Goal: Task Accomplishment & Management: Manage account settings

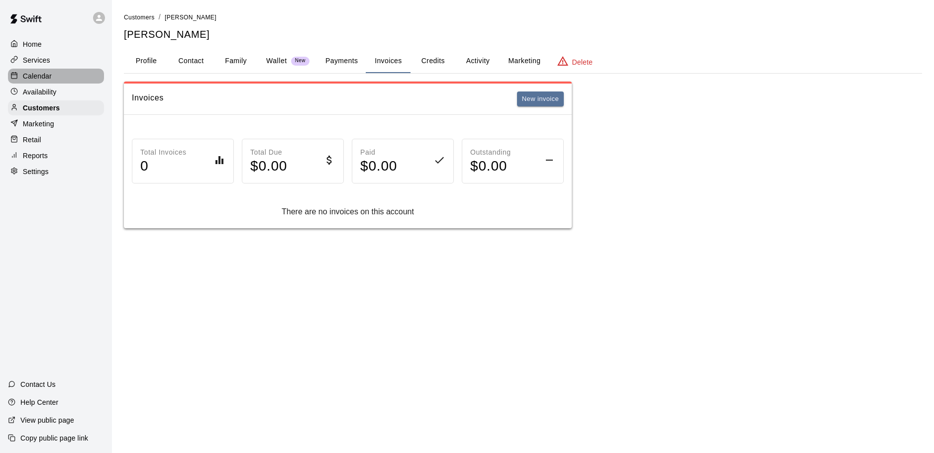
click at [38, 77] on p "Calendar" at bounding box center [37, 76] width 29 height 10
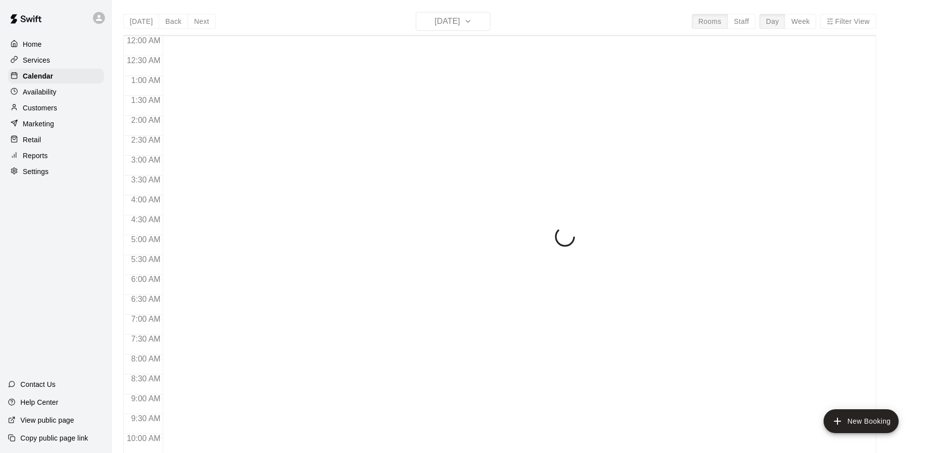
scroll to position [449, 0]
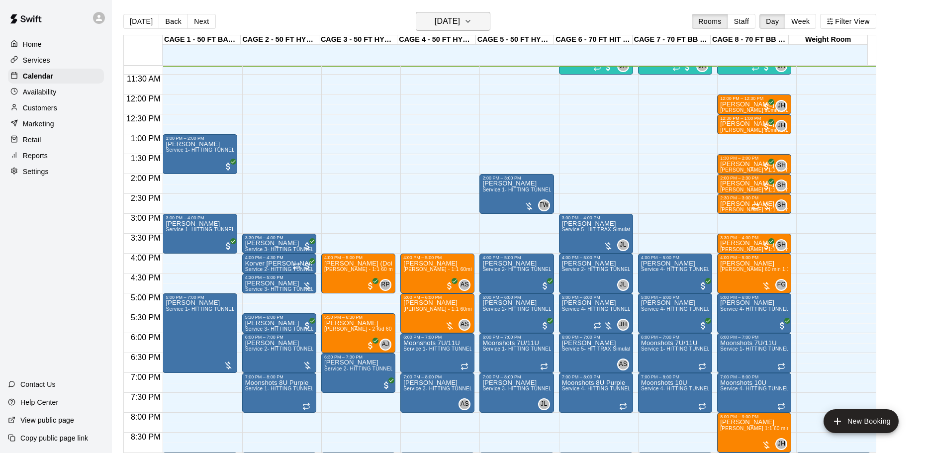
click at [443, 19] on h6 "[DATE]" at bounding box center [447, 21] width 25 height 14
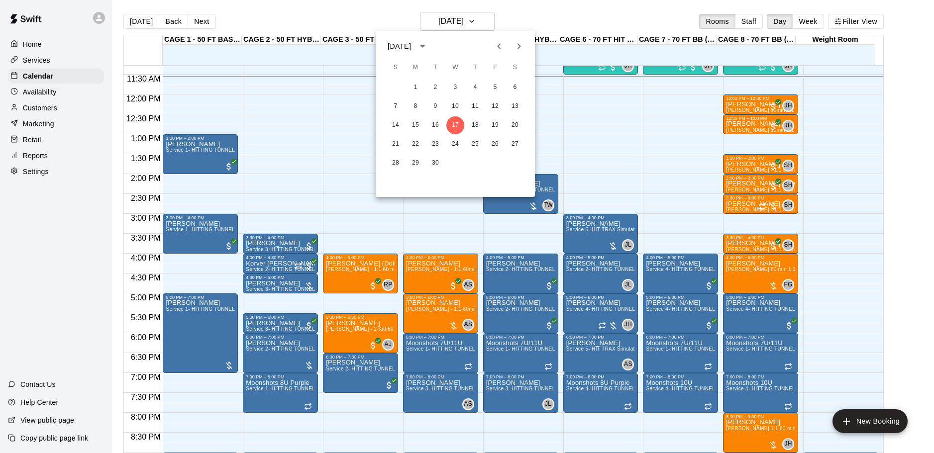
click at [641, 15] on div at bounding box center [467, 226] width 934 height 453
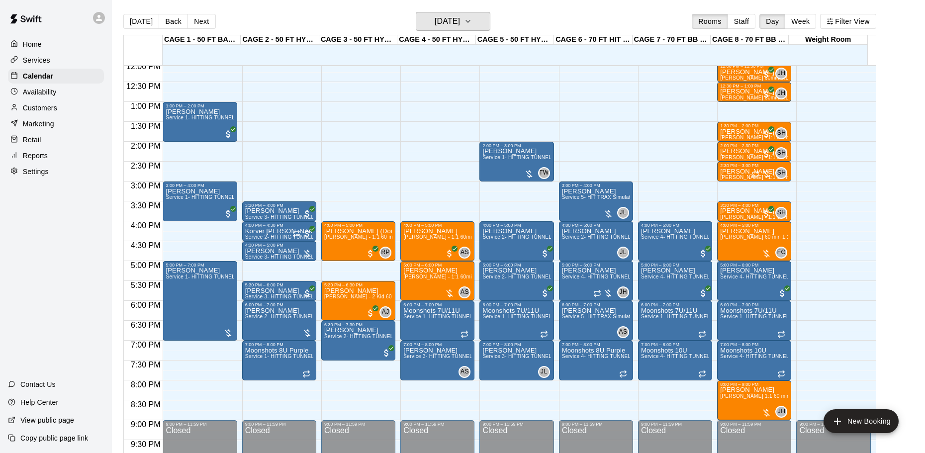
scroll to position [499, 0]
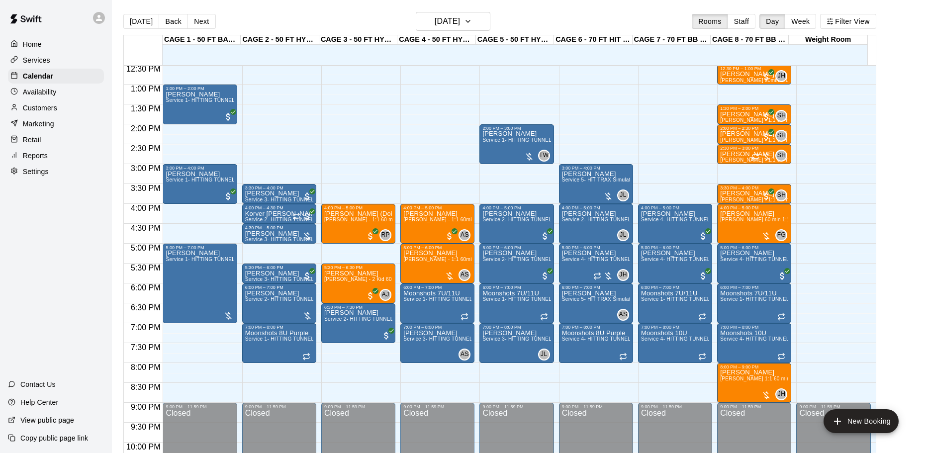
click at [77, 57] on div "Services" at bounding box center [56, 60] width 96 height 15
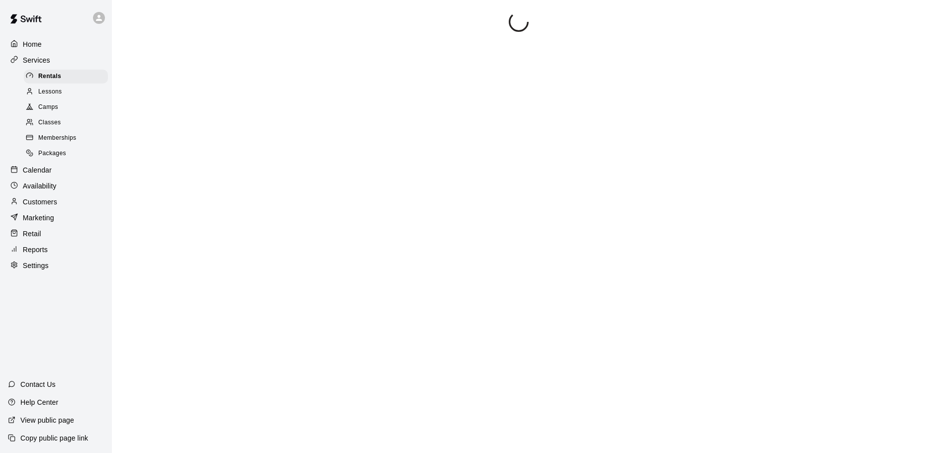
click at [69, 96] on div "Lessons" at bounding box center [66, 92] width 84 height 14
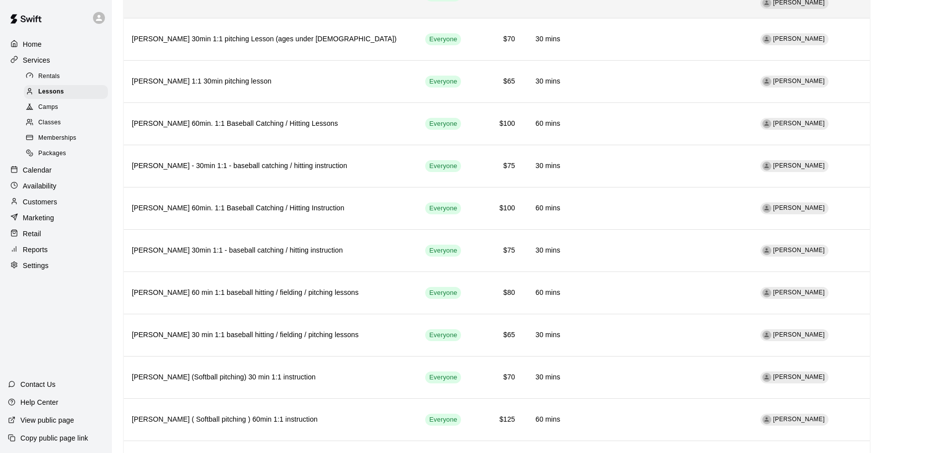
scroll to position [1210, 0]
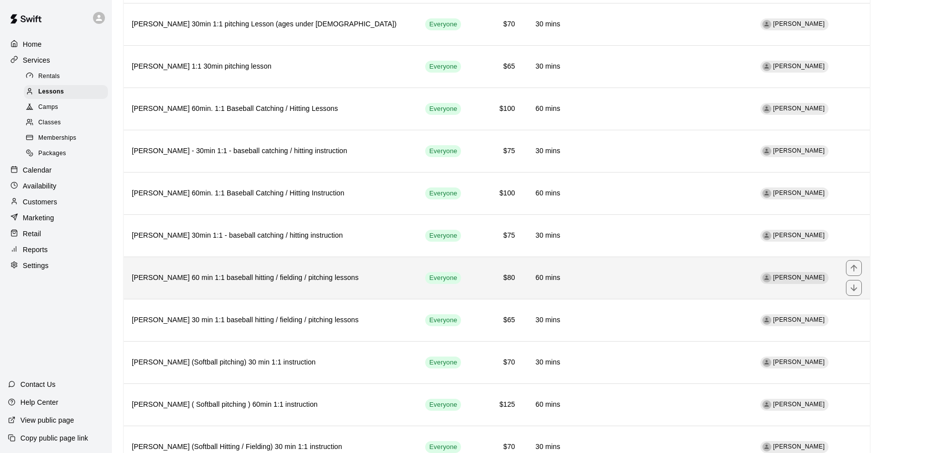
click at [261, 257] on th "[PERSON_NAME] 60 min 1:1 baseball hitting / fielding / pitching lessons" at bounding box center [271, 278] width 294 height 42
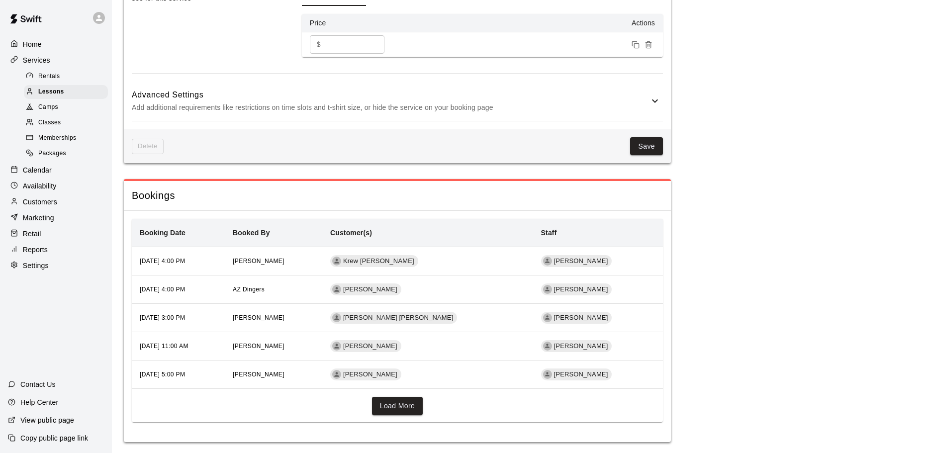
scroll to position [825, 0]
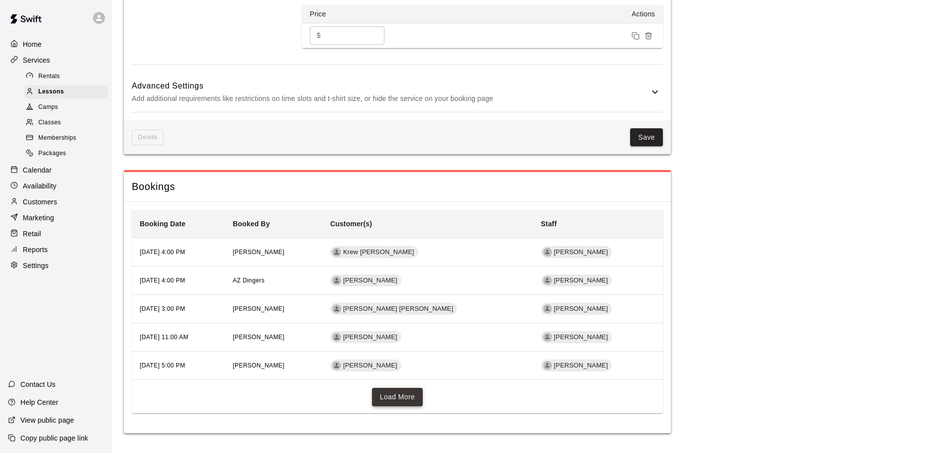
click at [396, 389] on button "Load More" at bounding box center [397, 397] width 51 height 18
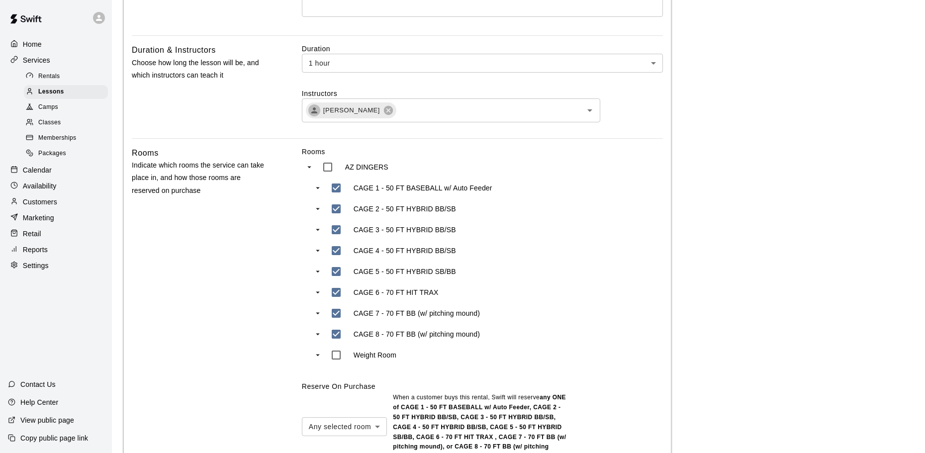
scroll to position [271, 0]
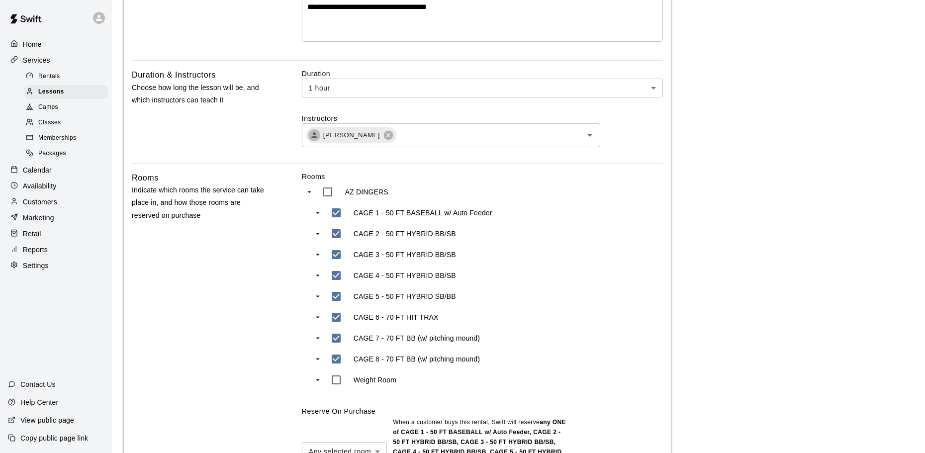
click at [60, 60] on div "Services" at bounding box center [56, 60] width 96 height 15
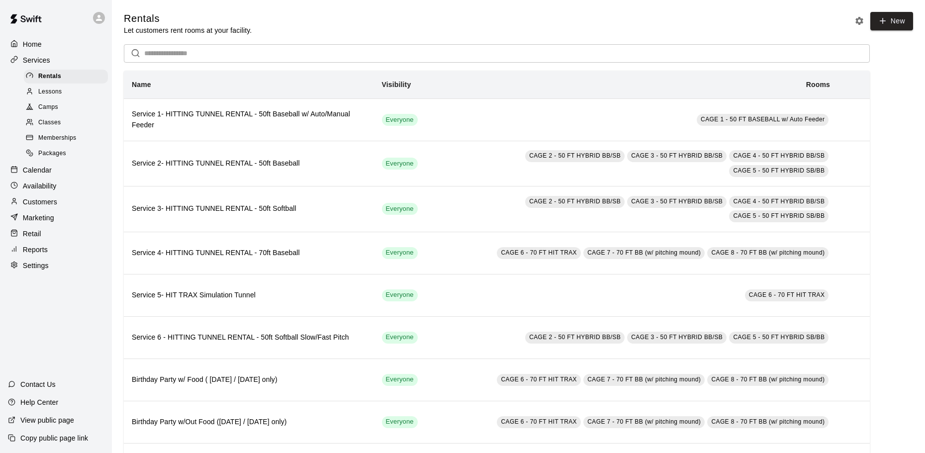
click at [82, 65] on div "Services" at bounding box center [56, 60] width 96 height 15
click at [54, 178] on div "Calendar" at bounding box center [56, 170] width 96 height 15
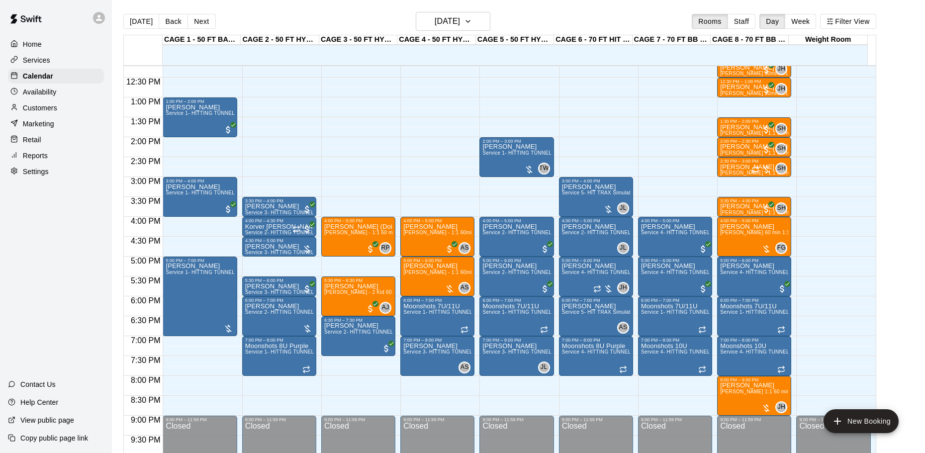
scroll to position [462, 0]
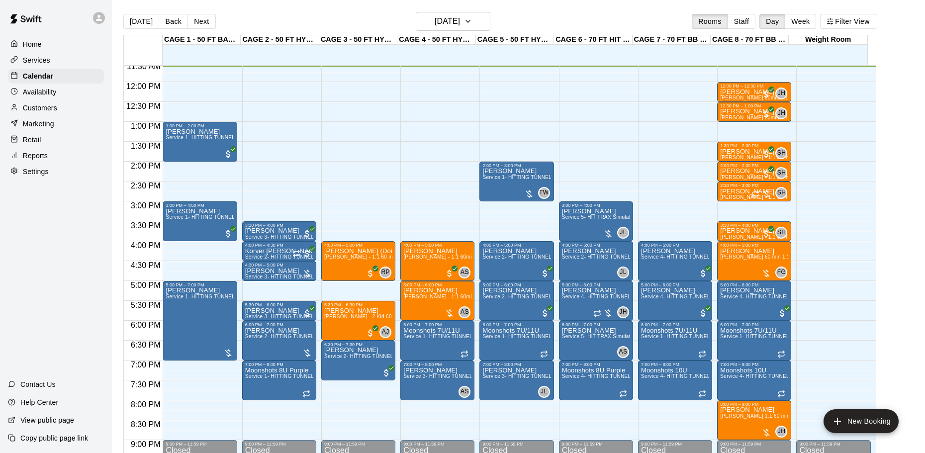
click at [66, 61] on div "Services" at bounding box center [56, 60] width 96 height 15
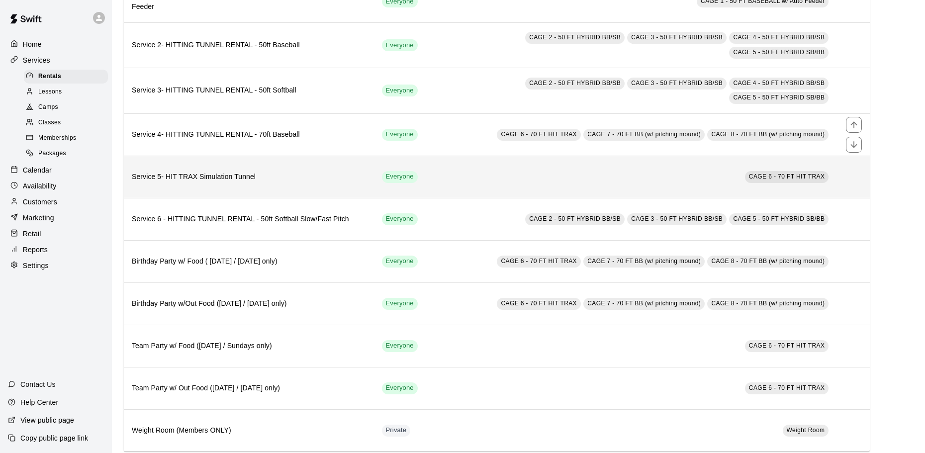
scroll to position [138, 0]
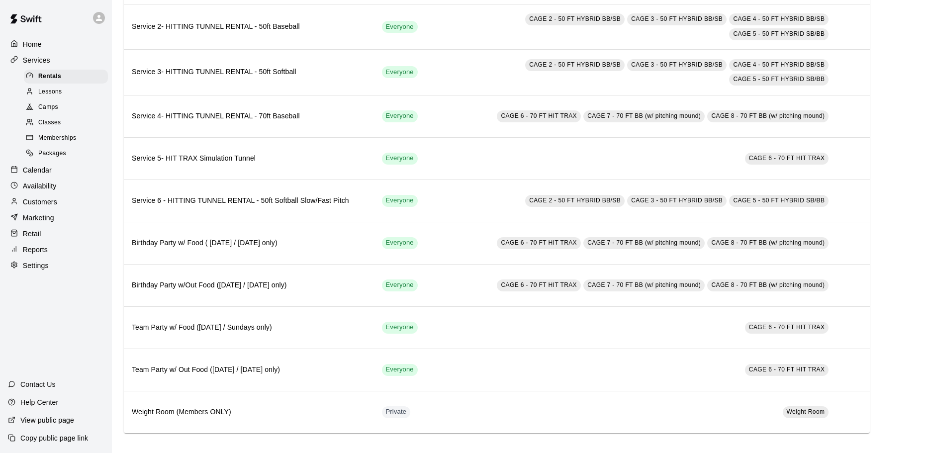
click at [46, 173] on p "Calendar" at bounding box center [37, 170] width 29 height 10
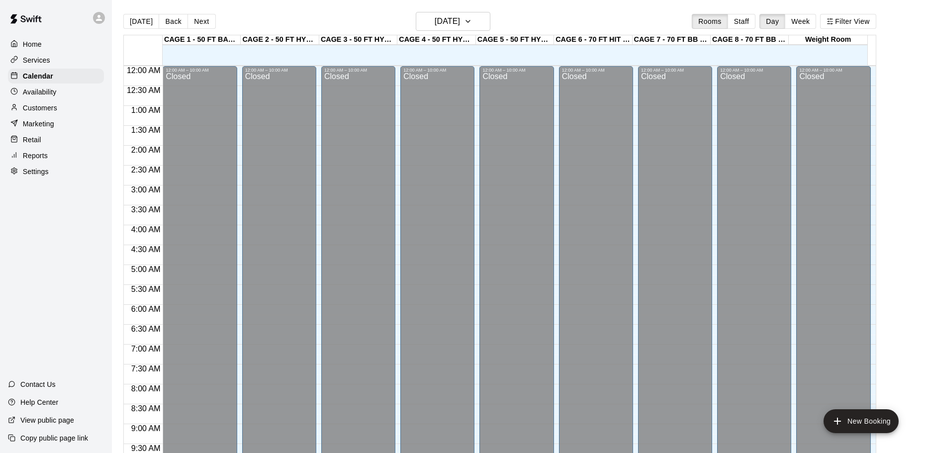
scroll to position [462, 0]
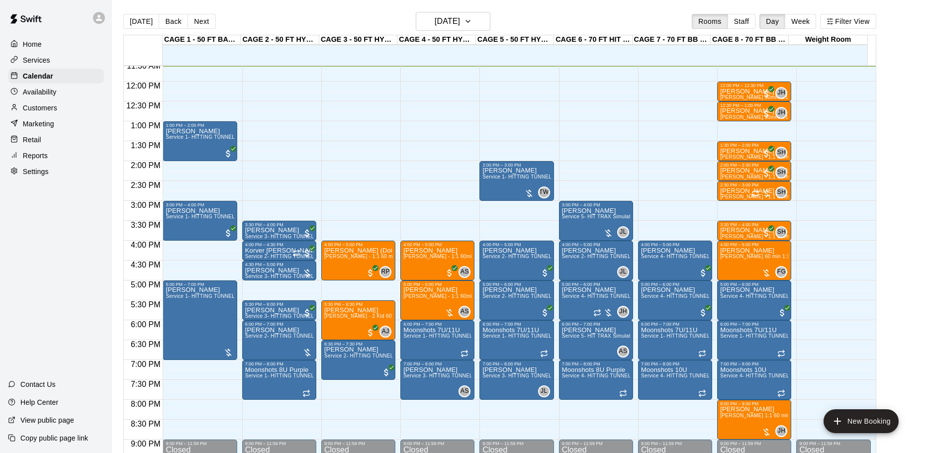
click at [53, 56] on div "Services" at bounding box center [56, 60] width 96 height 15
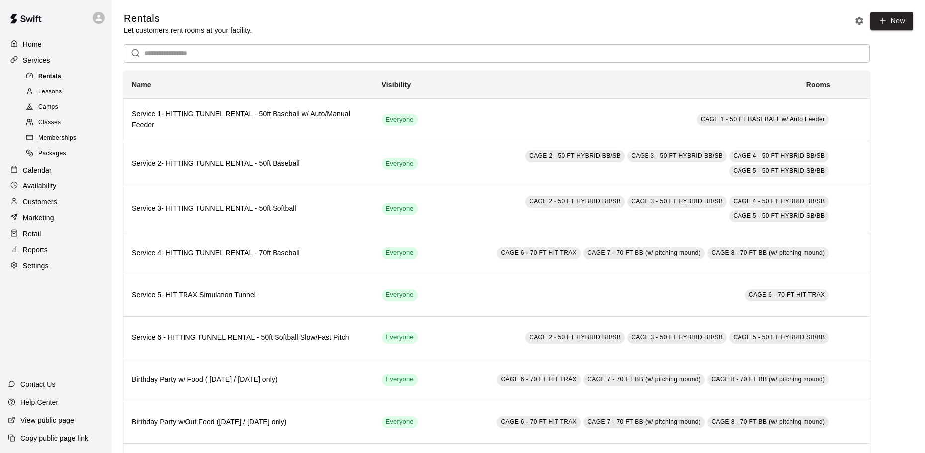
click at [62, 83] on div "Rentals" at bounding box center [66, 77] width 84 height 14
click at [66, 101] on link "Camps" at bounding box center [68, 107] width 88 height 15
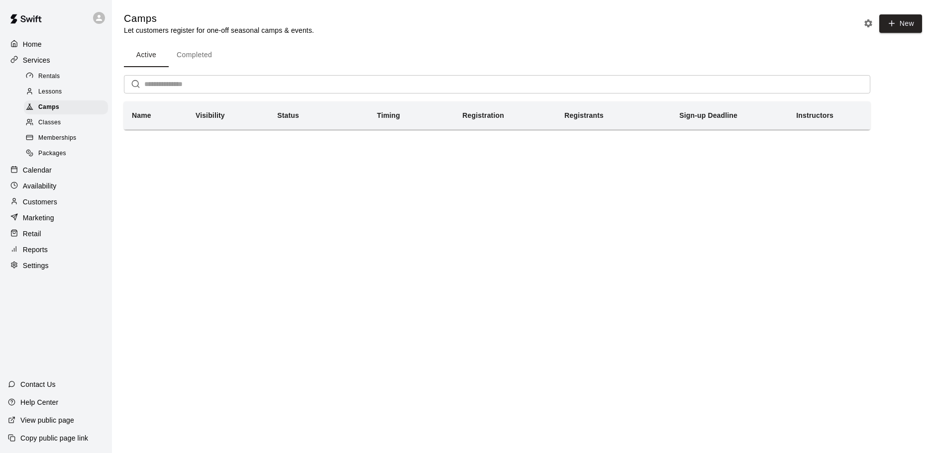
click at [67, 84] on div "Rentals" at bounding box center [66, 77] width 84 height 14
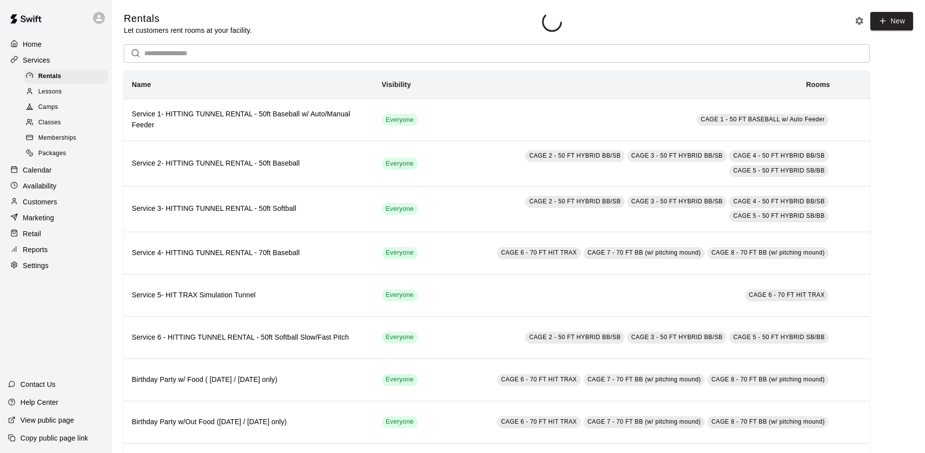
click at [67, 91] on div "Lessons" at bounding box center [66, 92] width 84 height 14
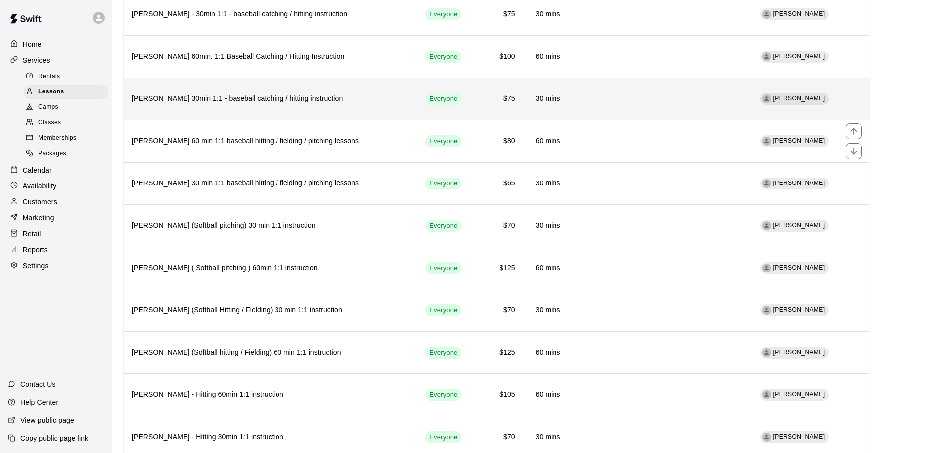
scroll to position [1343, 0]
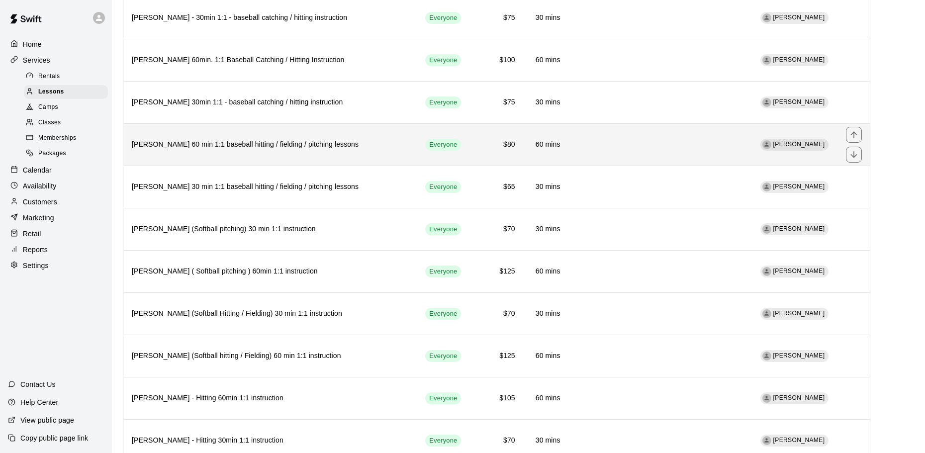
click at [262, 139] on th "[PERSON_NAME] 60 min 1:1 baseball hitting / fielding / pitching lessons" at bounding box center [271, 145] width 294 height 42
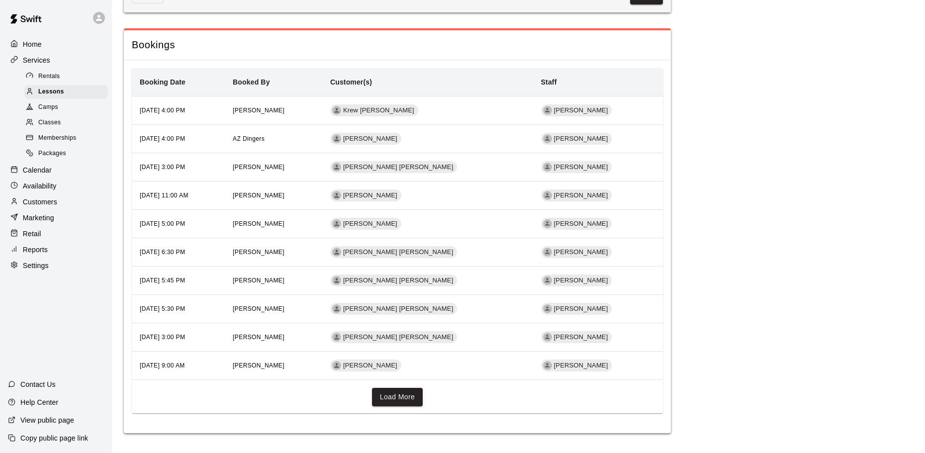
scroll to position [967, 0]
click at [55, 178] on div "Calendar" at bounding box center [56, 170] width 96 height 15
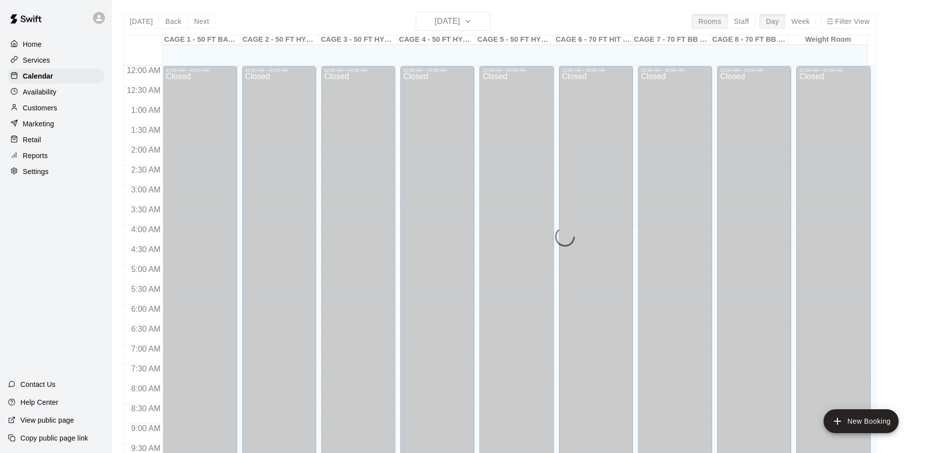
scroll to position [463, 0]
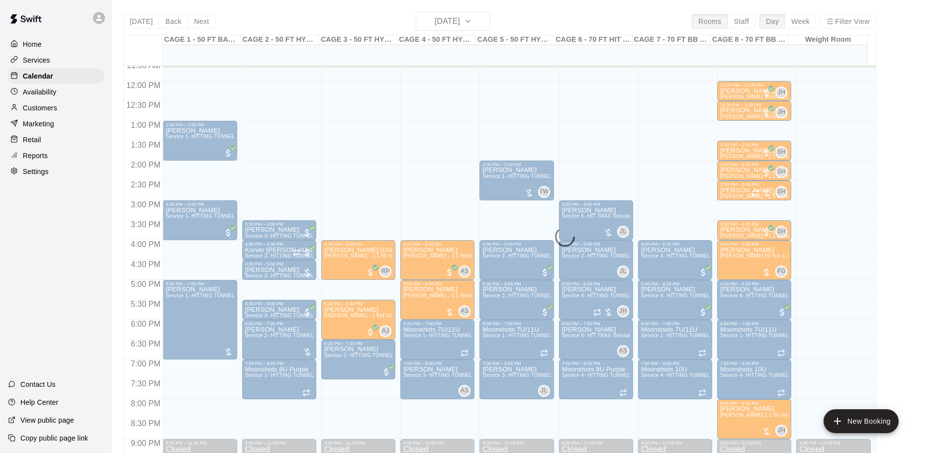
click at [58, 68] on div "Services" at bounding box center [56, 60] width 96 height 15
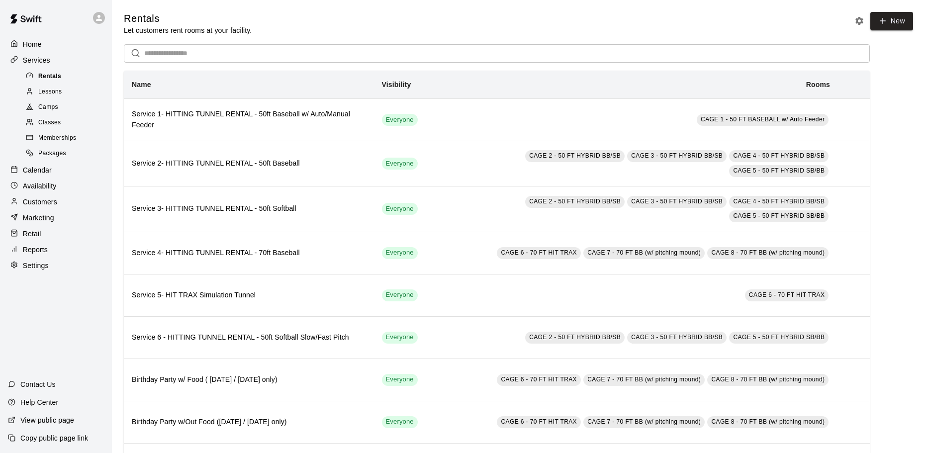
click at [58, 76] on span "Rentals" at bounding box center [49, 77] width 23 height 10
click at [62, 89] on span "Lessons" at bounding box center [50, 92] width 24 height 10
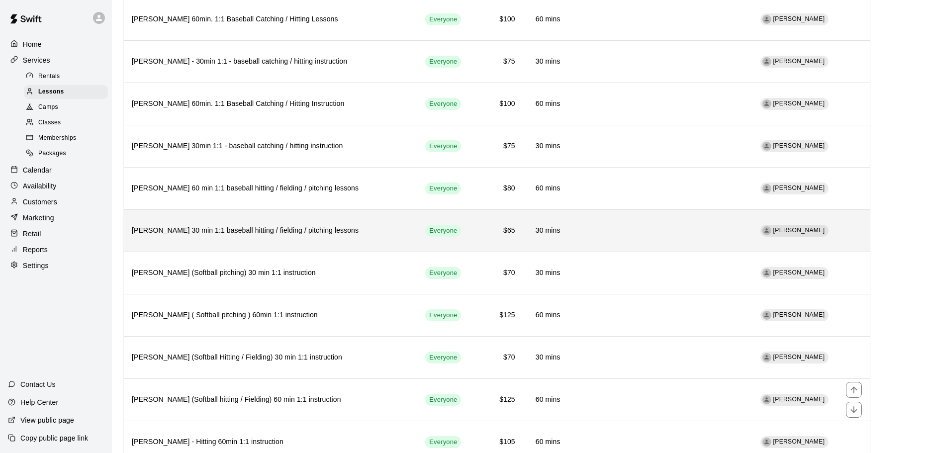
scroll to position [1294, 0]
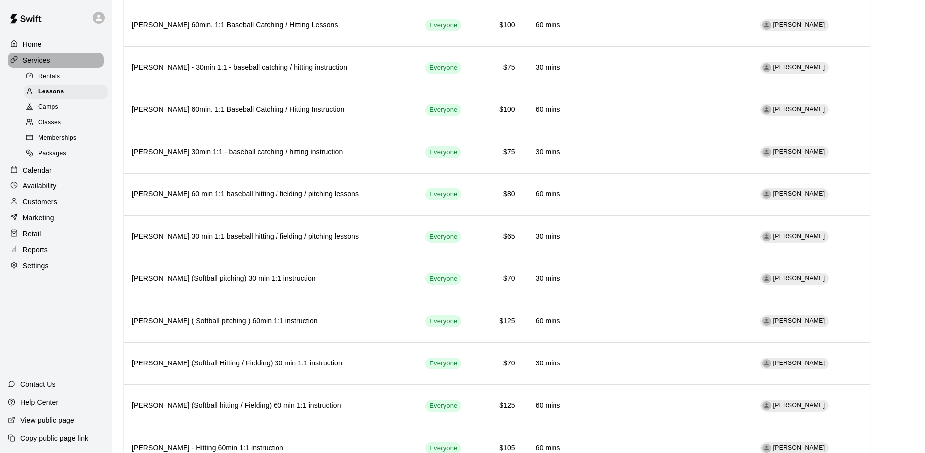
click at [50, 63] on p "Services" at bounding box center [36, 60] width 27 height 10
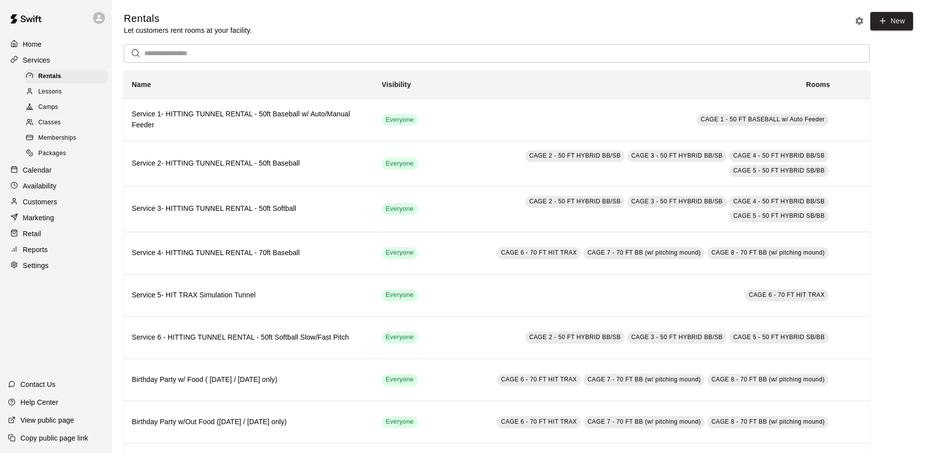
click at [54, 171] on div "Calendar" at bounding box center [56, 170] width 96 height 15
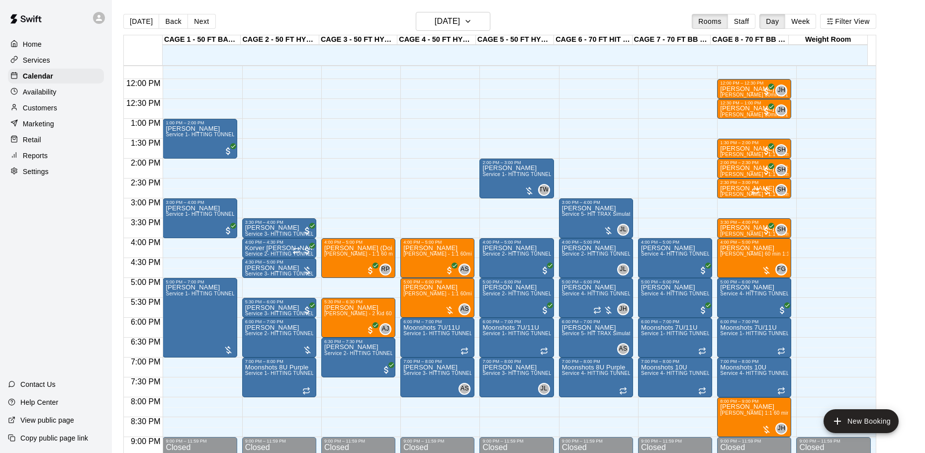
scroll to position [514, 0]
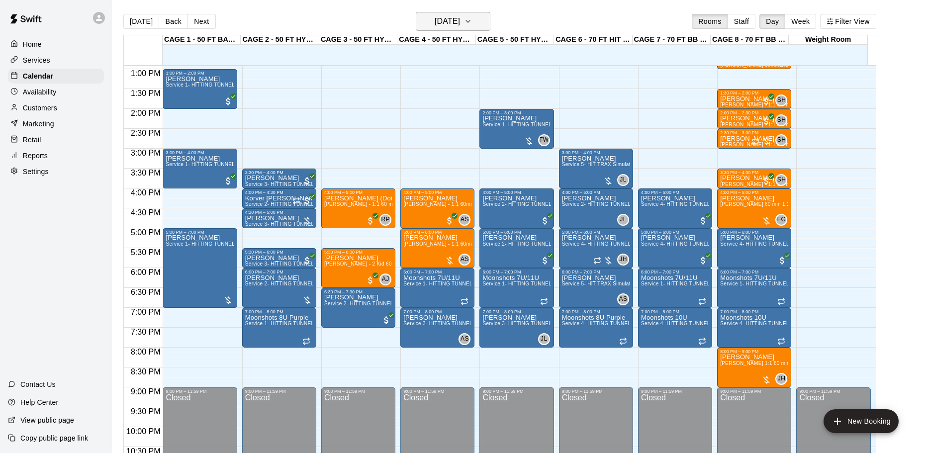
click at [497, 11] on main "[DATE] Back [DATE][DATE] Rooms Staff Day Week Filter View CAGE 1 - 50 FT BASEBA…" at bounding box center [518, 234] width 813 height 469
click at [491, 12] on button "[DATE]" at bounding box center [453, 21] width 75 height 19
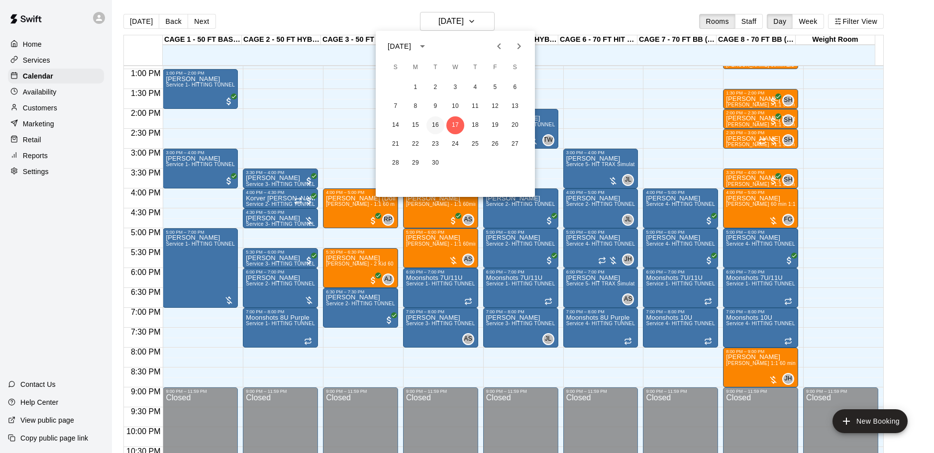
click at [444, 122] on button "16" at bounding box center [435, 125] width 18 height 18
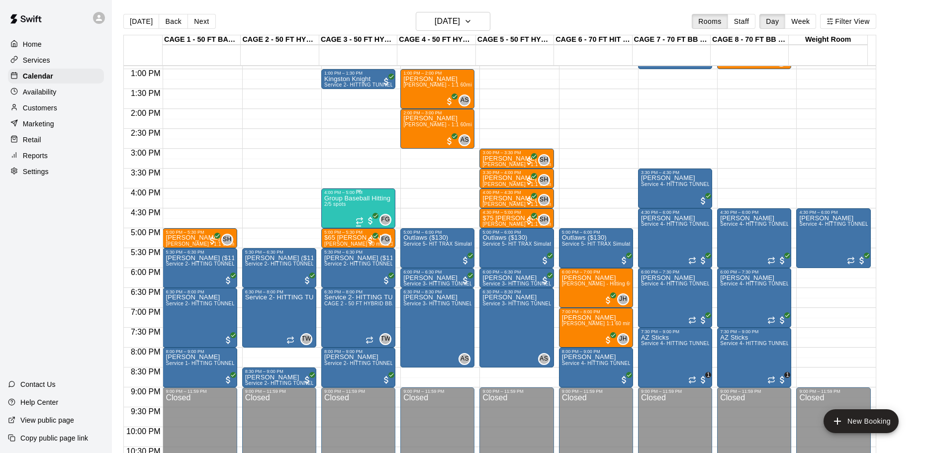
click at [356, 199] on p "Group Baseball Hitting class ( [DATE] ) 4:00-5:00" at bounding box center [358, 199] width 68 height 0
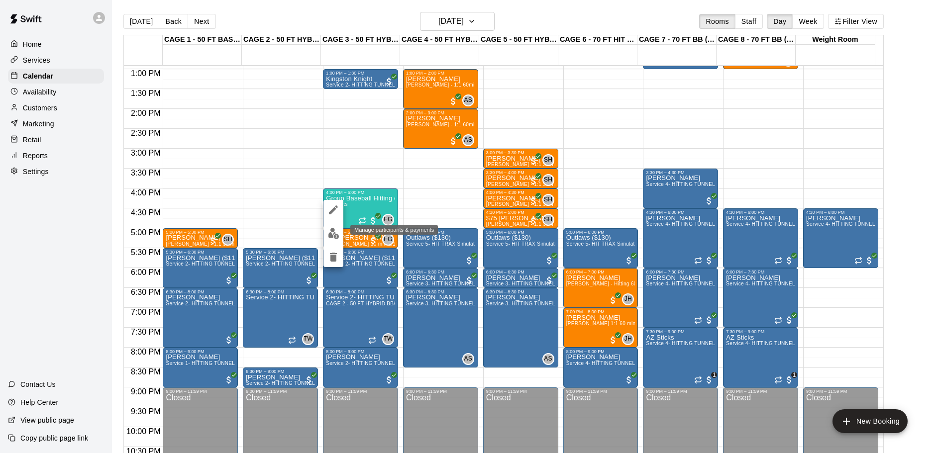
click at [334, 232] on img "edit" at bounding box center [333, 233] width 11 height 11
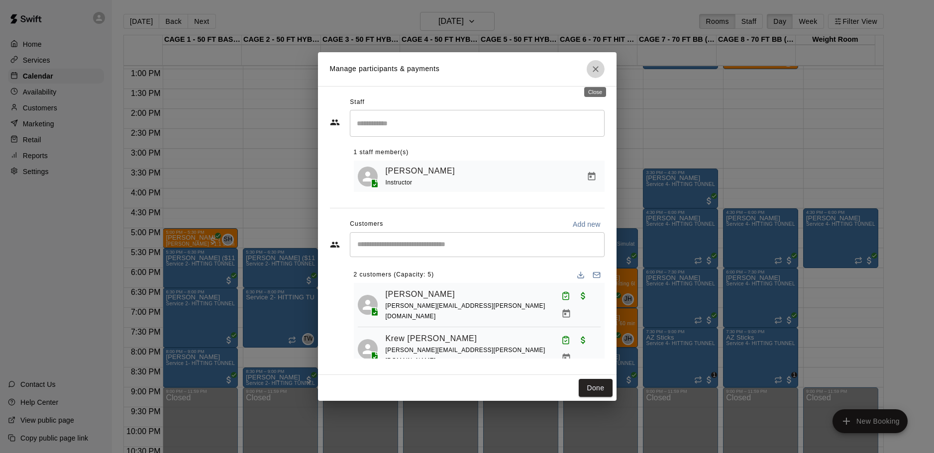
click at [591, 71] on icon "Close" at bounding box center [596, 69] width 10 height 10
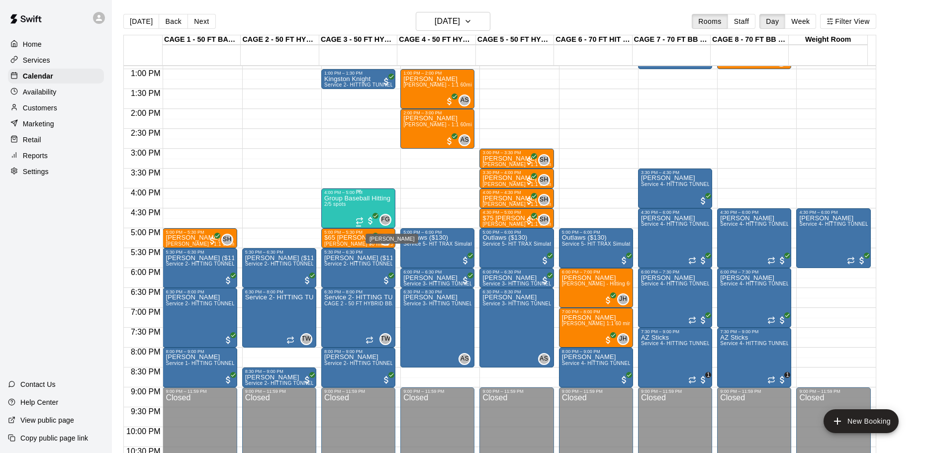
click at [387, 199] on p "Group Baseball Hitting class ( [DATE] ) 4:00-5:00" at bounding box center [358, 199] width 68 height 0
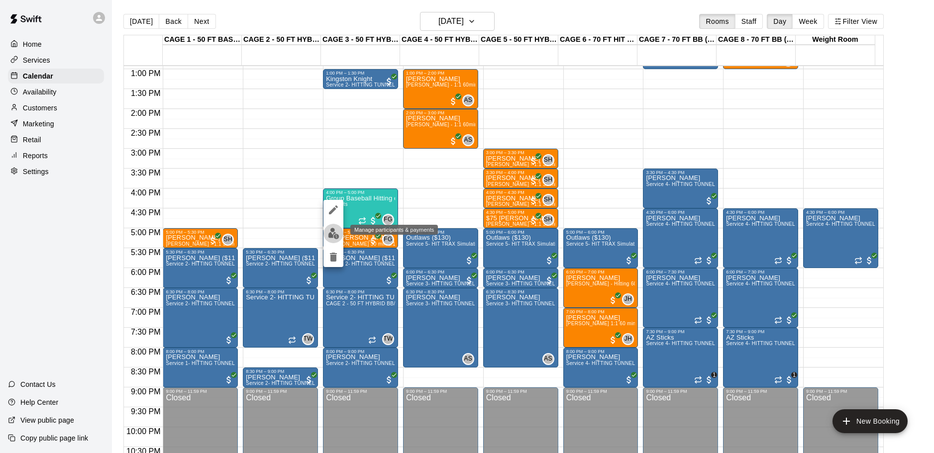
click at [339, 229] on img "edit" at bounding box center [333, 233] width 11 height 11
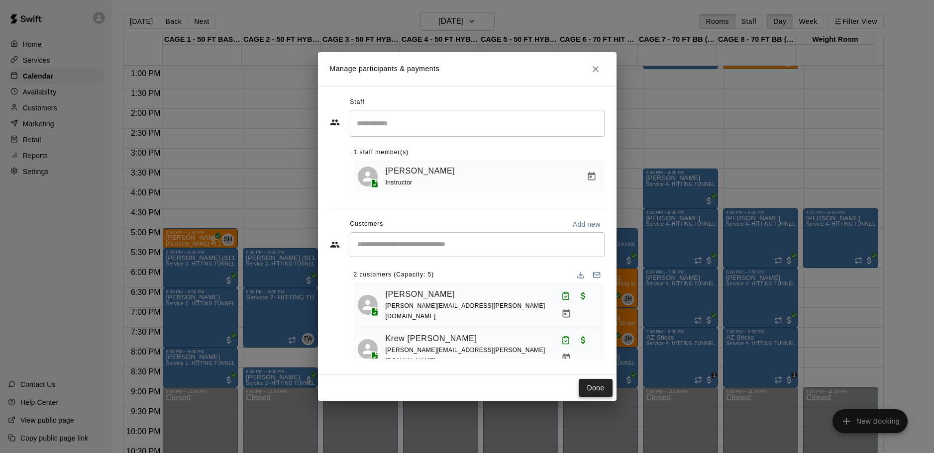
click at [610, 387] on button "Done" at bounding box center [595, 388] width 33 height 18
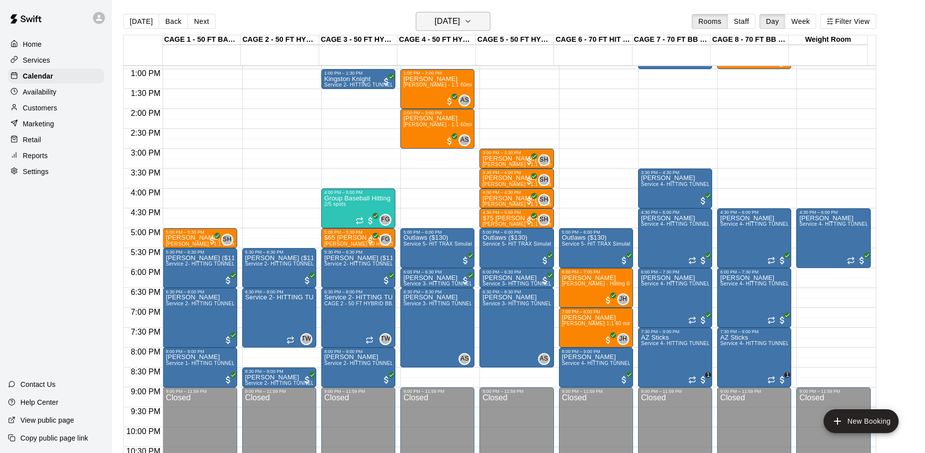
click at [483, 14] on button "[DATE]" at bounding box center [453, 21] width 75 height 19
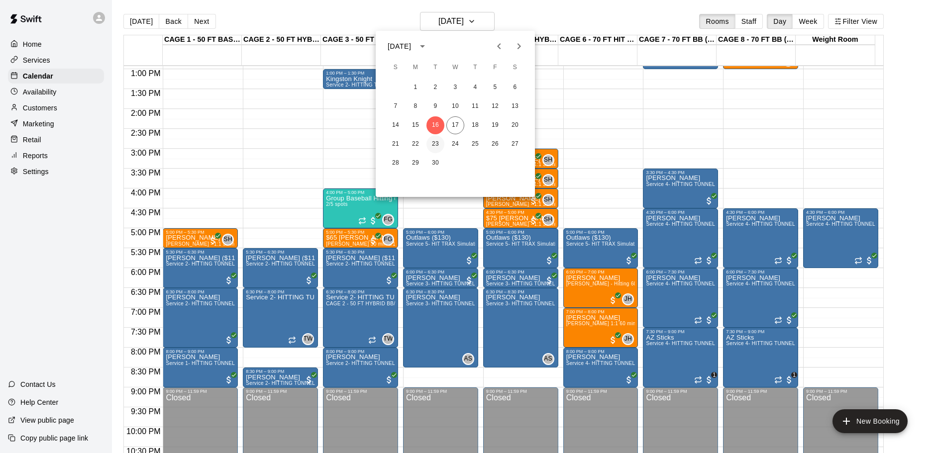
click at [437, 138] on button "23" at bounding box center [435, 144] width 18 height 18
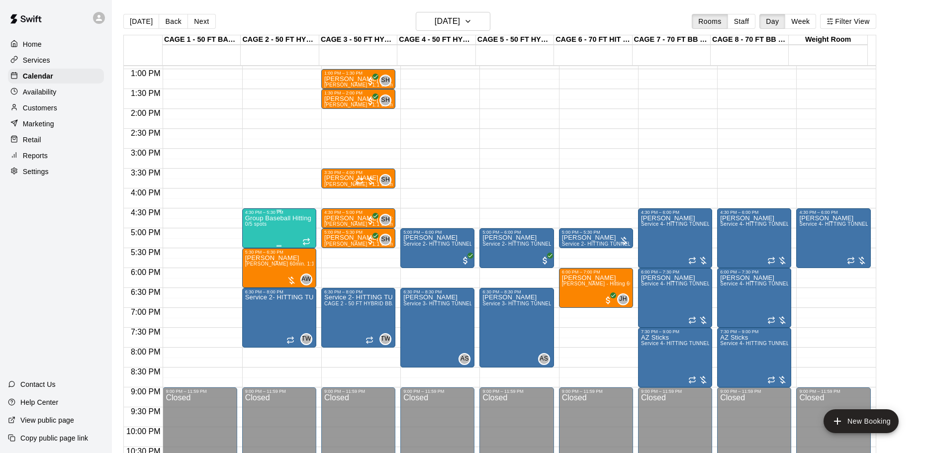
click at [289, 224] on div "Group Baseball Hitting class ( [DATE] ) 4:00-5:00 0/5 spots" at bounding box center [279, 441] width 68 height 453
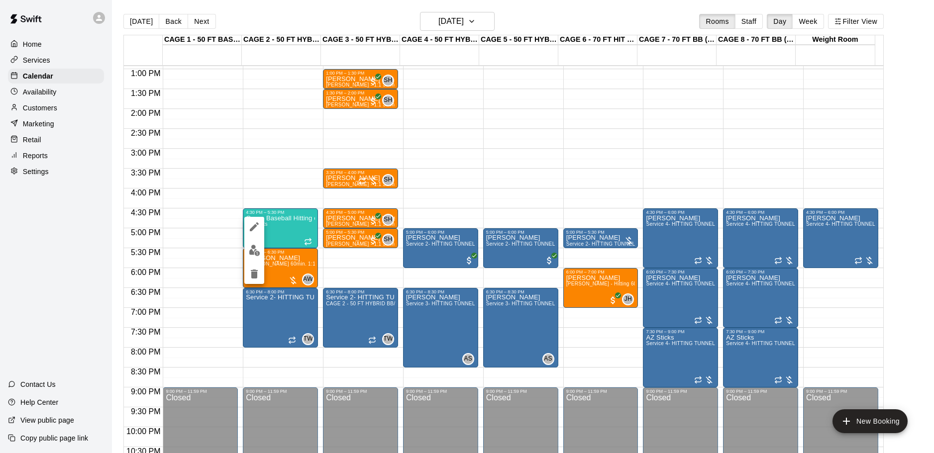
click at [317, 182] on div at bounding box center [467, 226] width 934 height 453
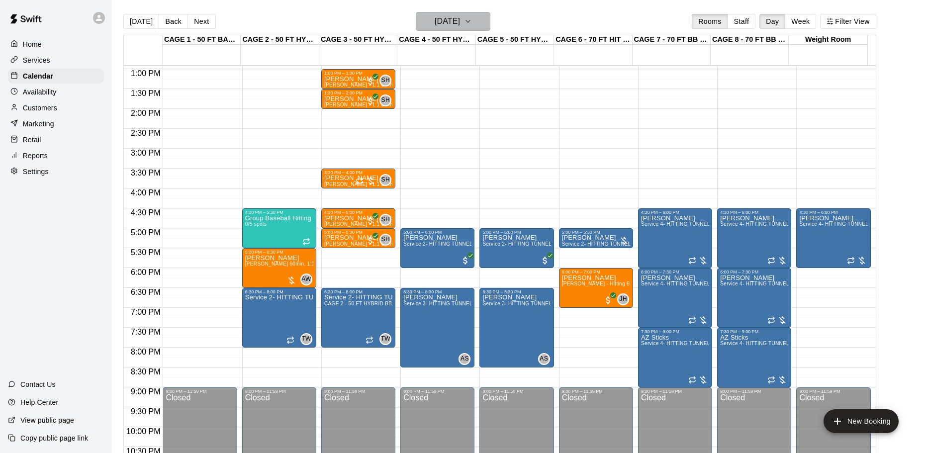
click at [446, 27] on h6 "[DATE]" at bounding box center [447, 21] width 25 height 14
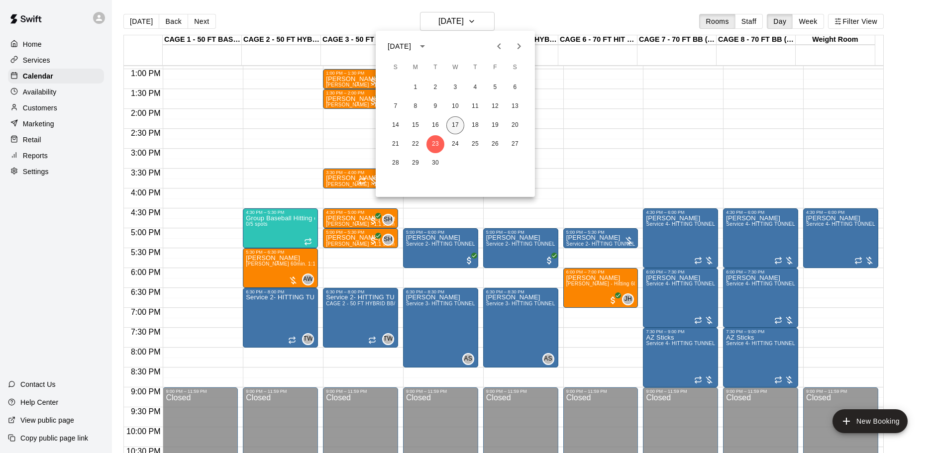
click at [460, 119] on button "17" at bounding box center [455, 125] width 18 height 18
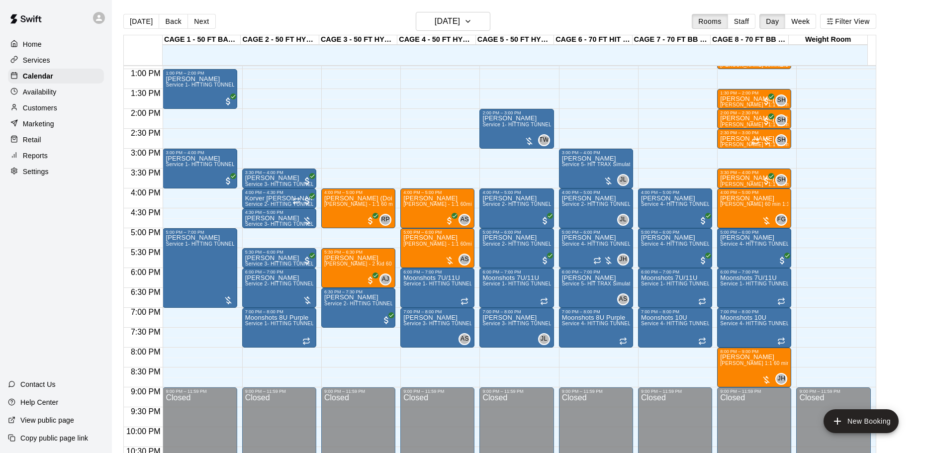
click at [51, 93] on p "Availability" at bounding box center [40, 92] width 34 height 10
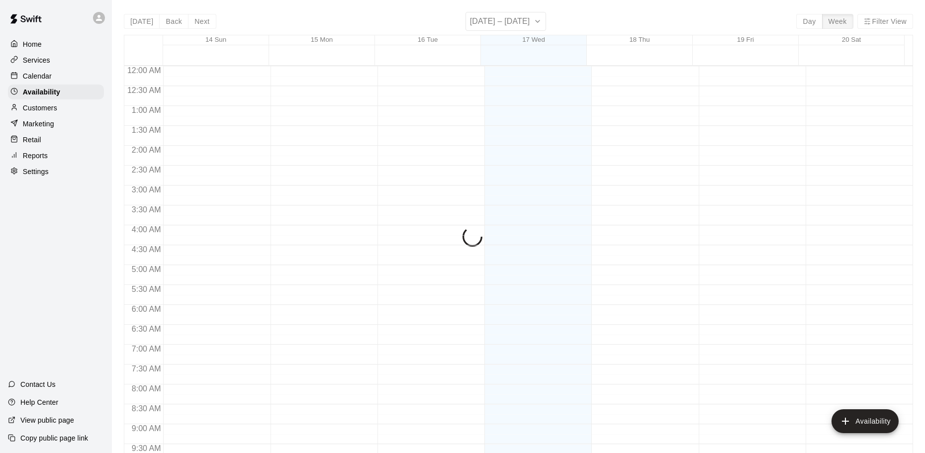
scroll to position [465, 0]
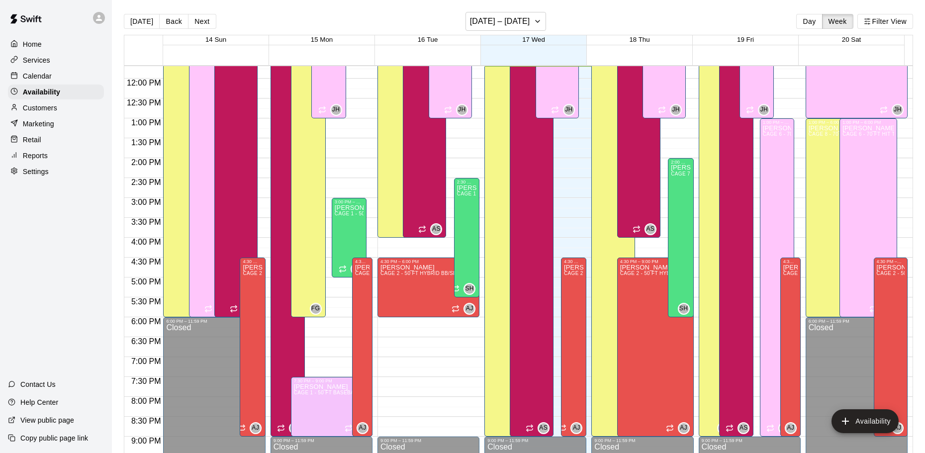
click at [61, 105] on div "Customers" at bounding box center [56, 107] width 96 height 15
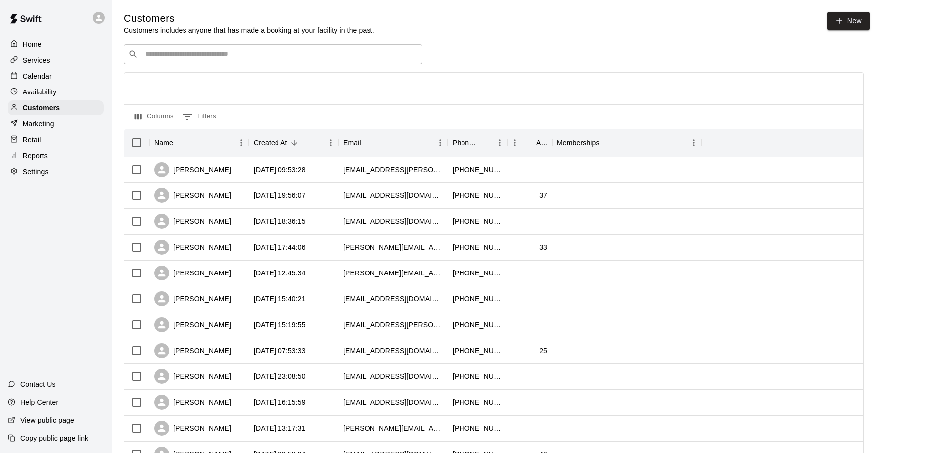
click at [73, 70] on div "Calendar" at bounding box center [56, 76] width 96 height 15
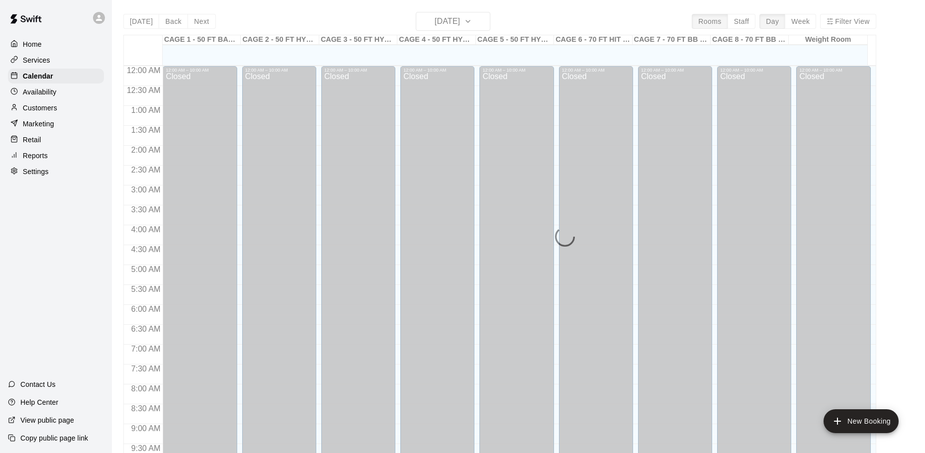
scroll to position [465, 0]
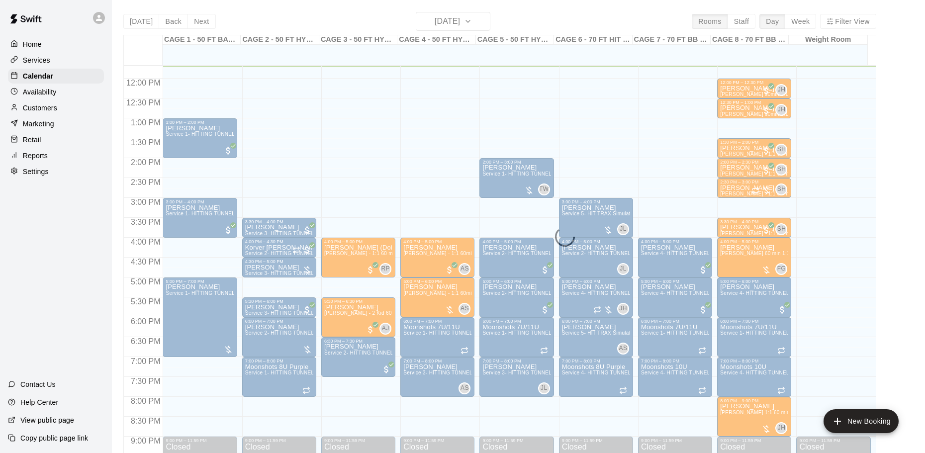
click at [85, 62] on div "Services" at bounding box center [56, 60] width 96 height 15
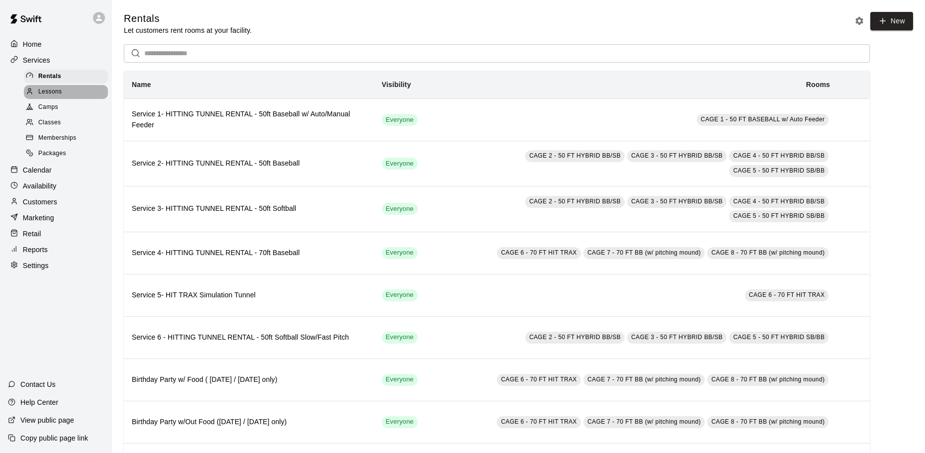
click at [78, 92] on div "Lessons" at bounding box center [66, 92] width 84 height 14
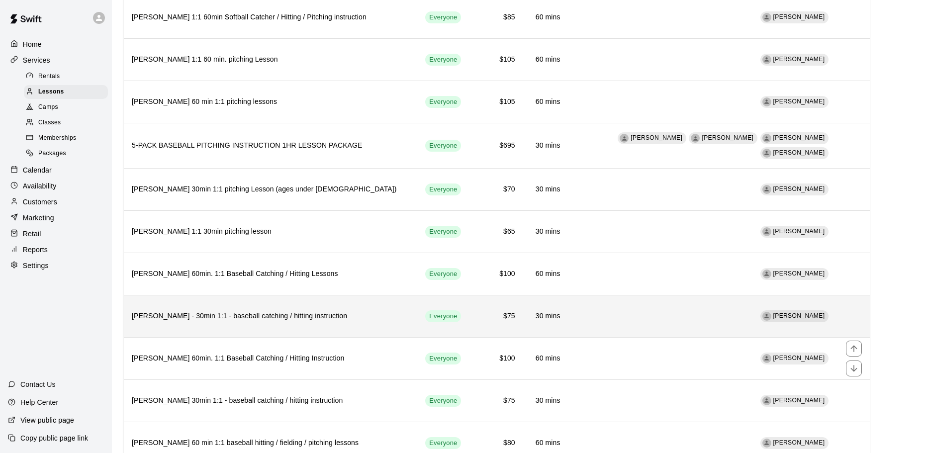
scroll to position [1244, 0]
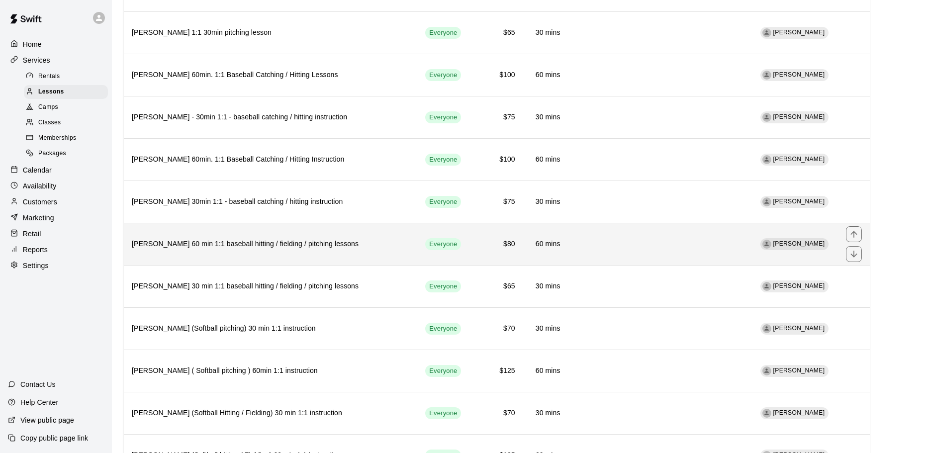
click at [354, 237] on th "[PERSON_NAME] 60 min 1:1 baseball hitting / fielding / pitching lessons" at bounding box center [271, 244] width 294 height 42
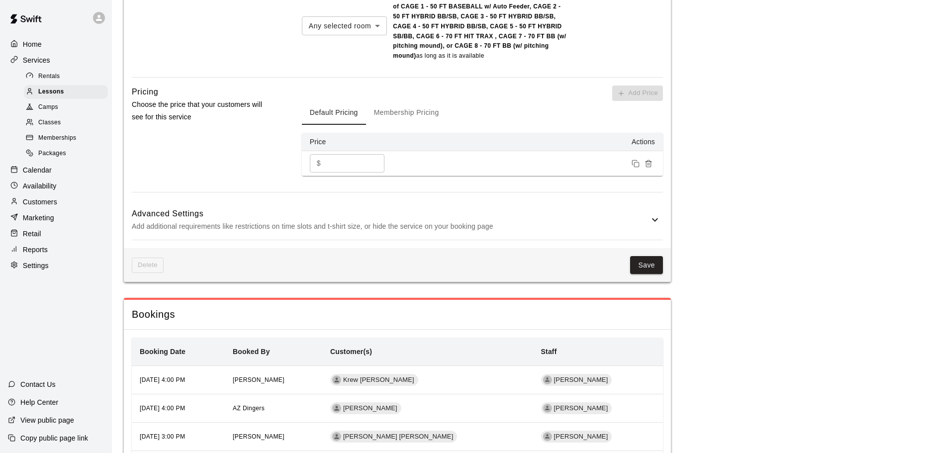
scroll to position [746, 0]
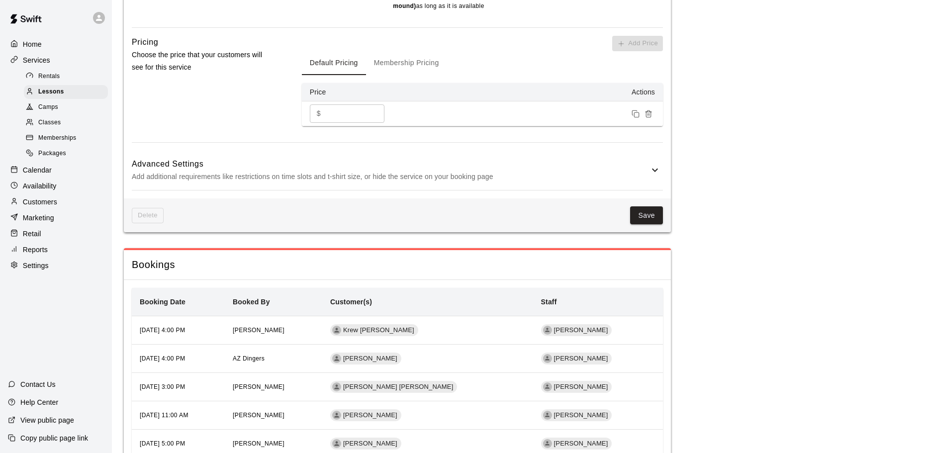
click at [55, 79] on span "Rentals" at bounding box center [49, 77] width 22 height 10
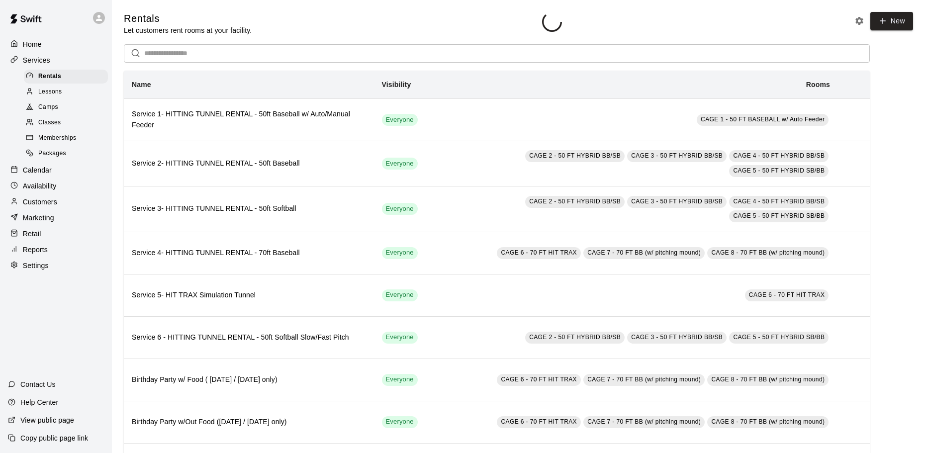
click at [63, 55] on div "Services" at bounding box center [56, 60] width 96 height 15
click at [67, 59] on div "Services" at bounding box center [56, 60] width 96 height 15
click at [77, 178] on div "Calendar" at bounding box center [56, 170] width 96 height 15
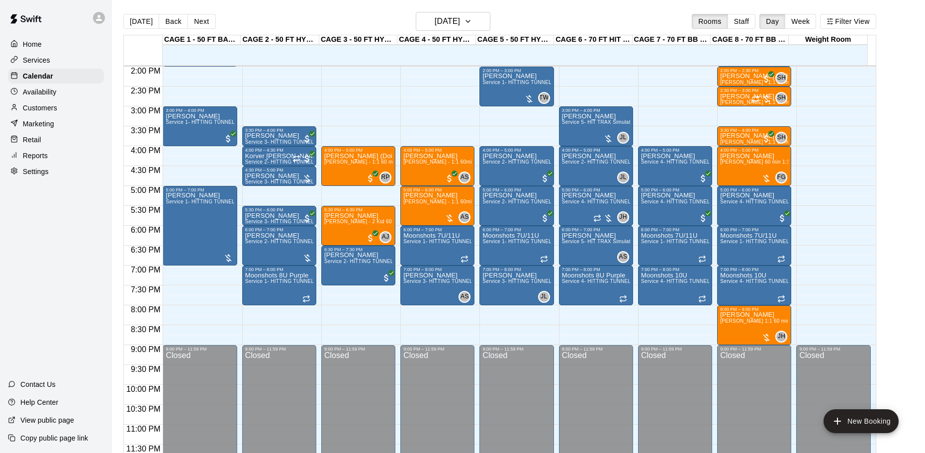
scroll to position [508, 0]
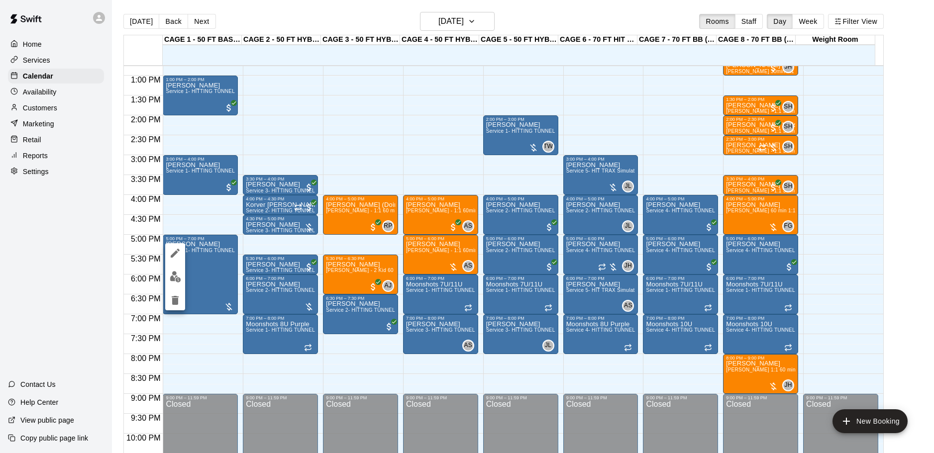
click at [175, 278] on img "edit" at bounding box center [175, 276] width 11 height 11
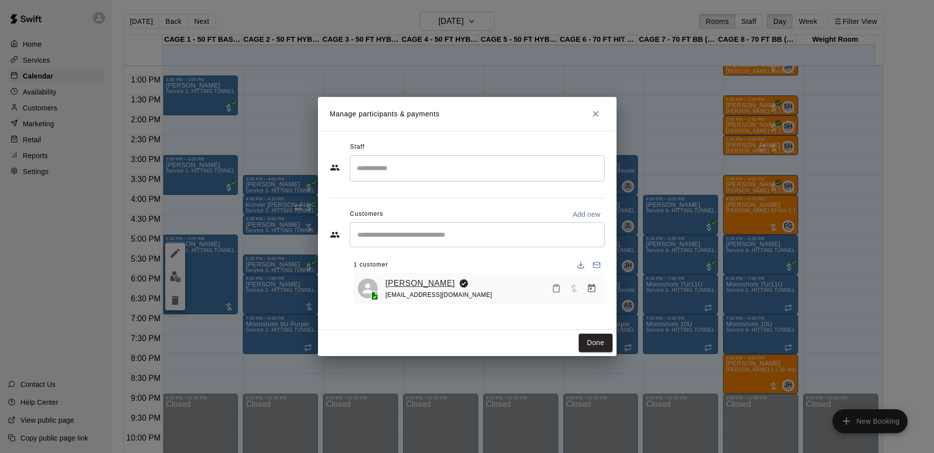
click at [423, 288] on link "[PERSON_NAME]" at bounding box center [421, 283] width 70 height 13
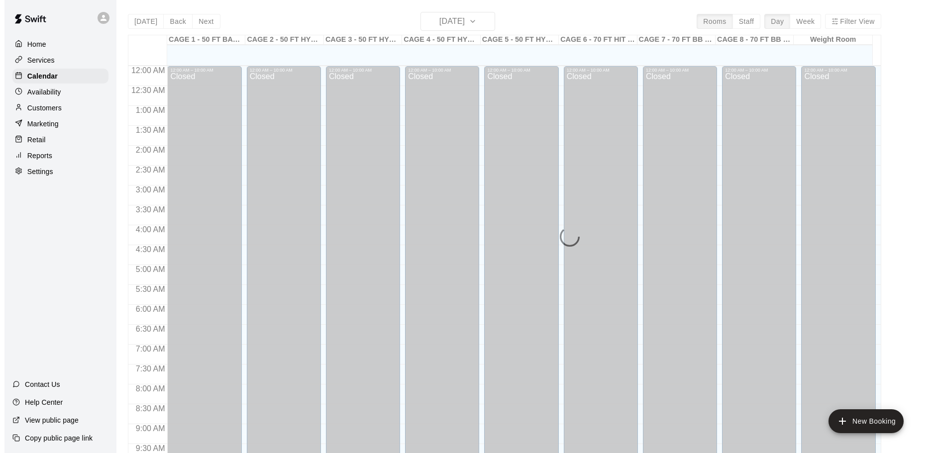
scroll to position [467, 0]
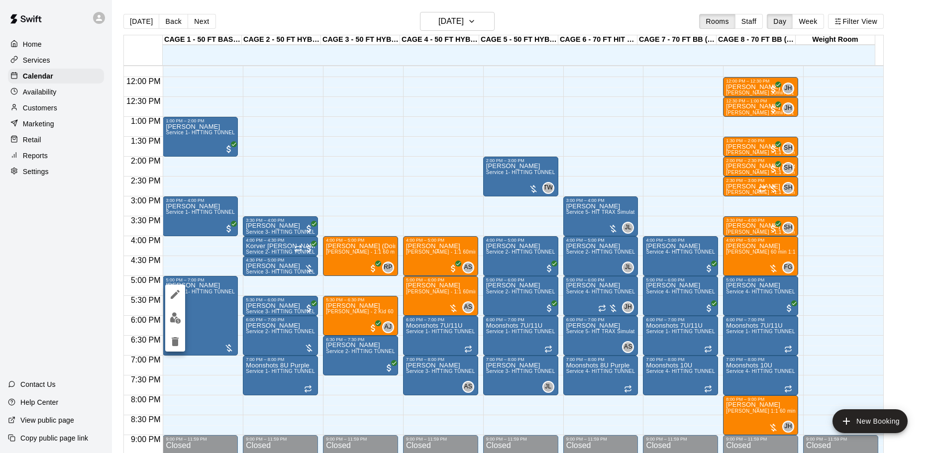
click at [173, 292] on icon "edit" at bounding box center [175, 295] width 12 height 12
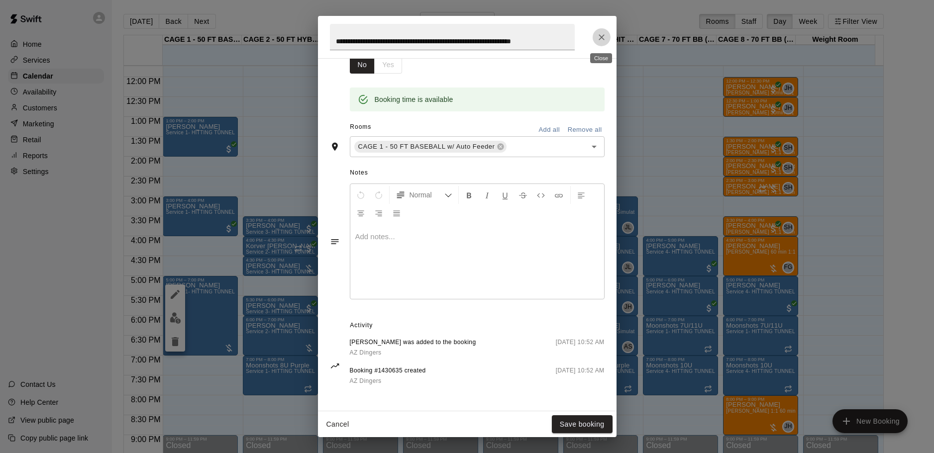
scroll to position [0, 0]
click at [597, 38] on icon "Close" at bounding box center [602, 37] width 10 height 10
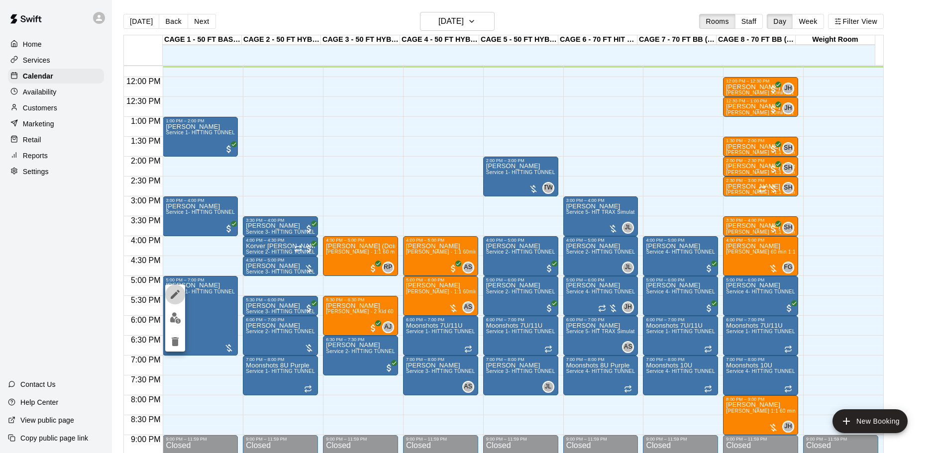
click at [175, 291] on icon "edit" at bounding box center [175, 295] width 12 height 12
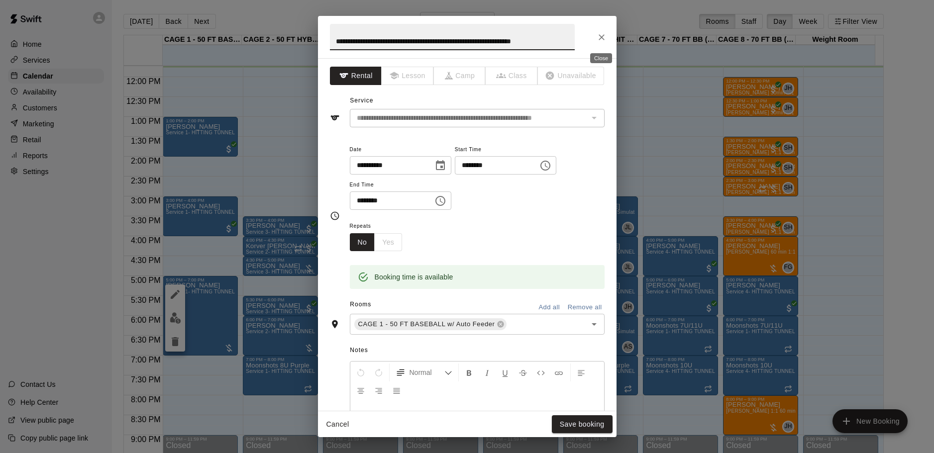
drag, startPoint x: 607, startPoint y: 35, endPoint x: 602, endPoint y: 39, distance: 6.8
click at [604, 36] on button "Close" at bounding box center [602, 37] width 18 height 18
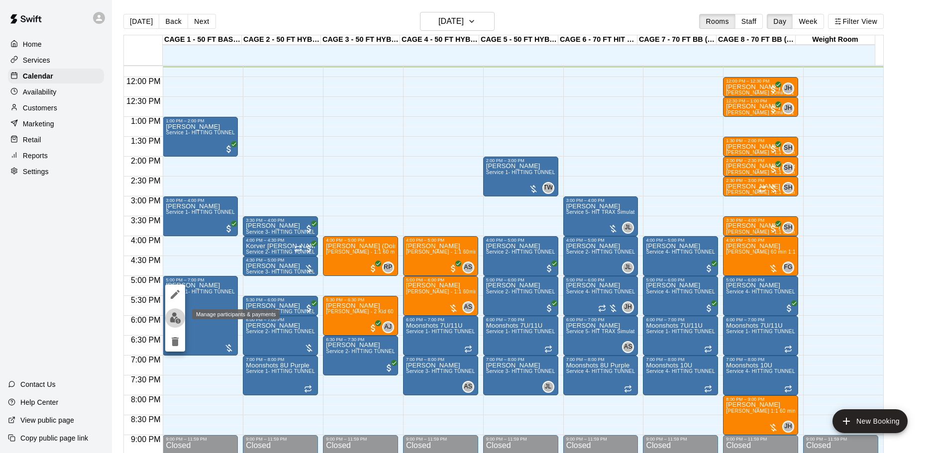
click at [175, 317] on img "edit" at bounding box center [175, 317] width 11 height 11
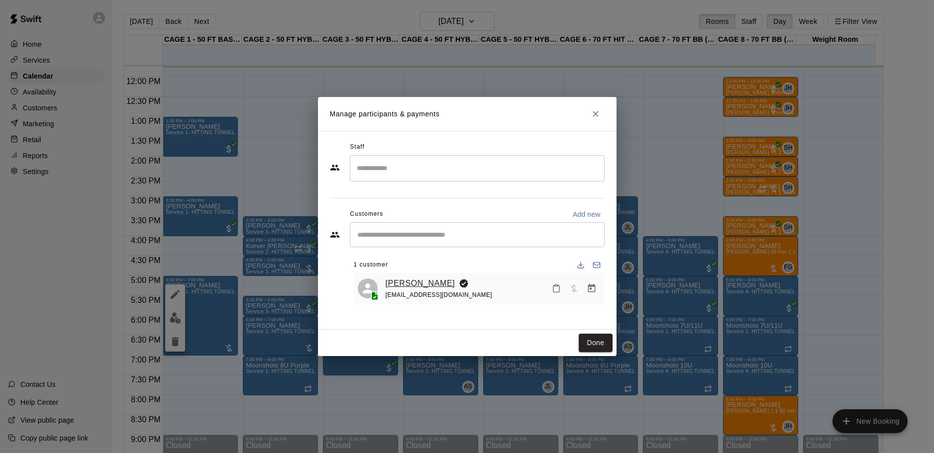
click at [418, 285] on link "[PERSON_NAME]" at bounding box center [421, 283] width 70 height 13
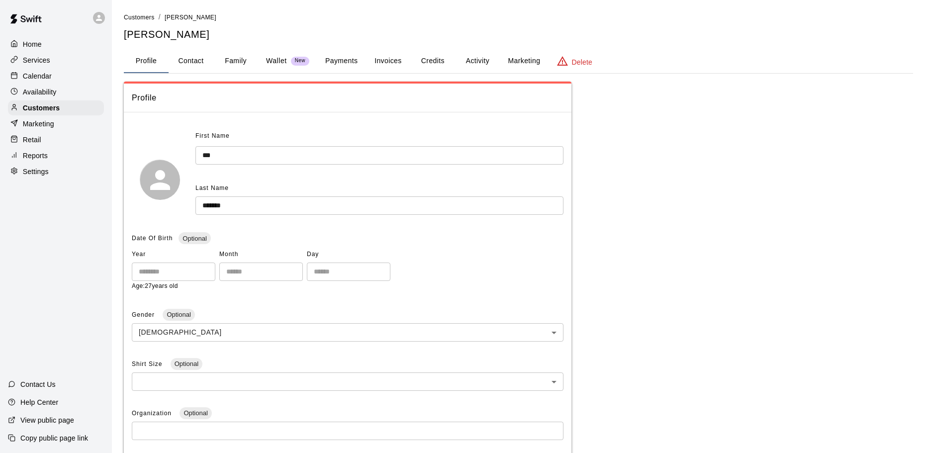
click at [194, 60] on button "Contact" at bounding box center [191, 61] width 45 height 24
select select "**"
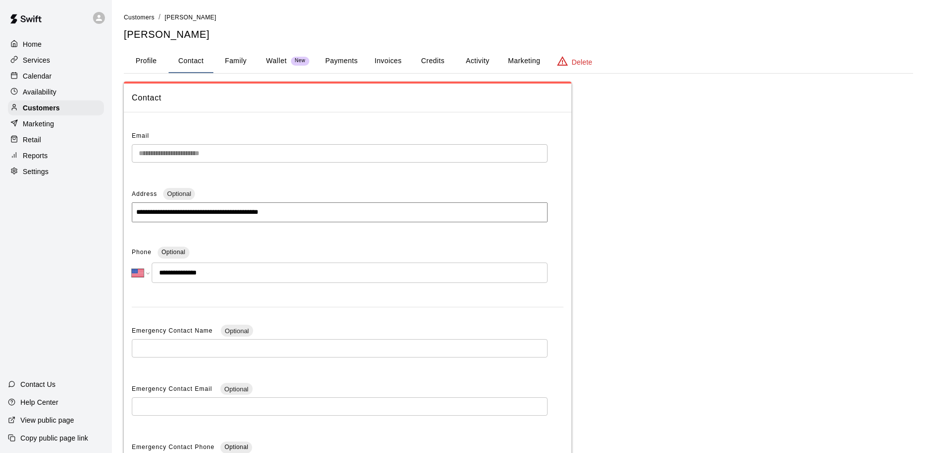
click at [38, 78] on p "Calendar" at bounding box center [37, 76] width 29 height 10
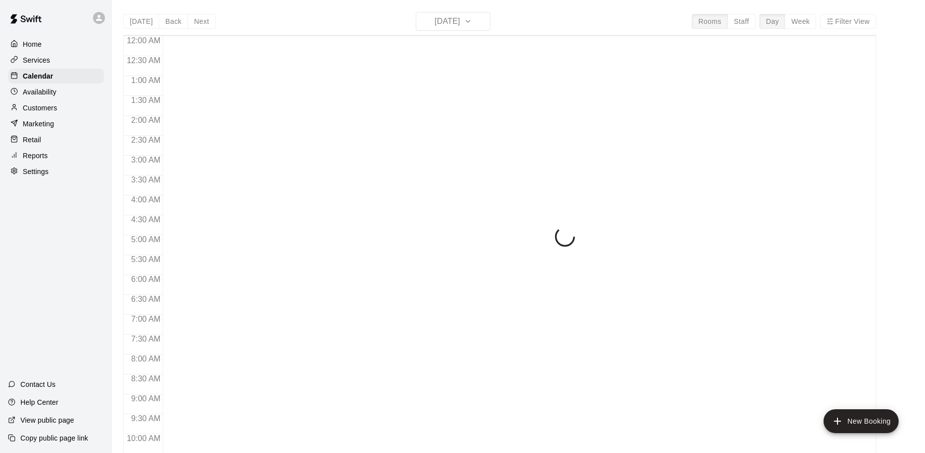
scroll to position [473, 0]
